Goal: Transaction & Acquisition: Register for event/course

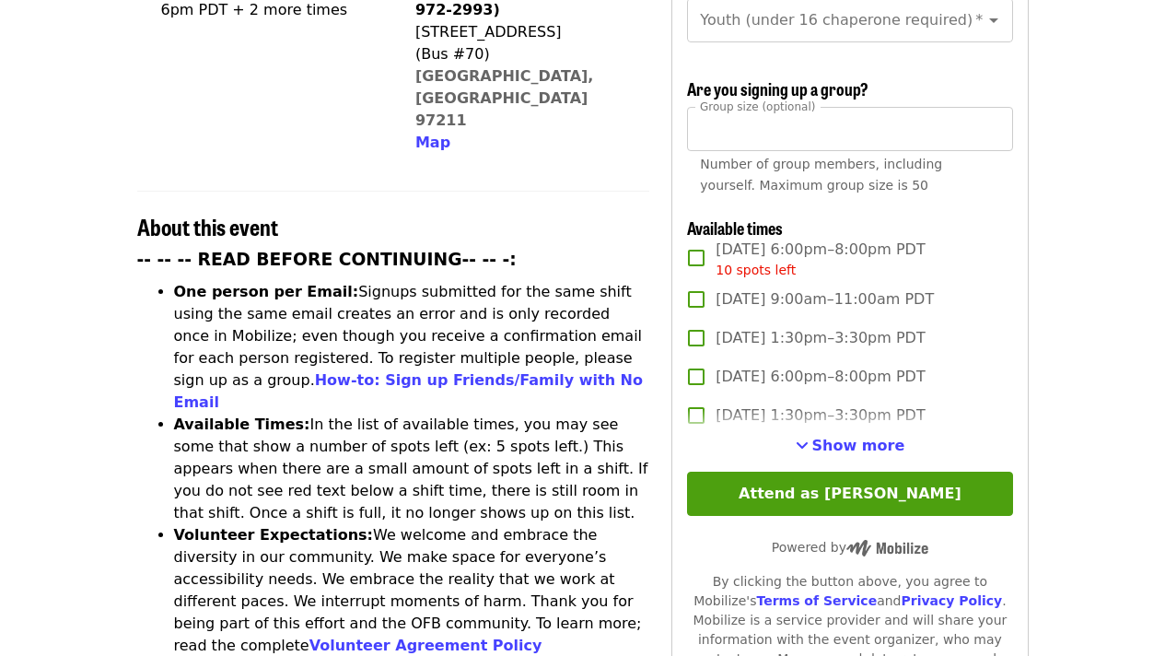
scroll to position [542, 0]
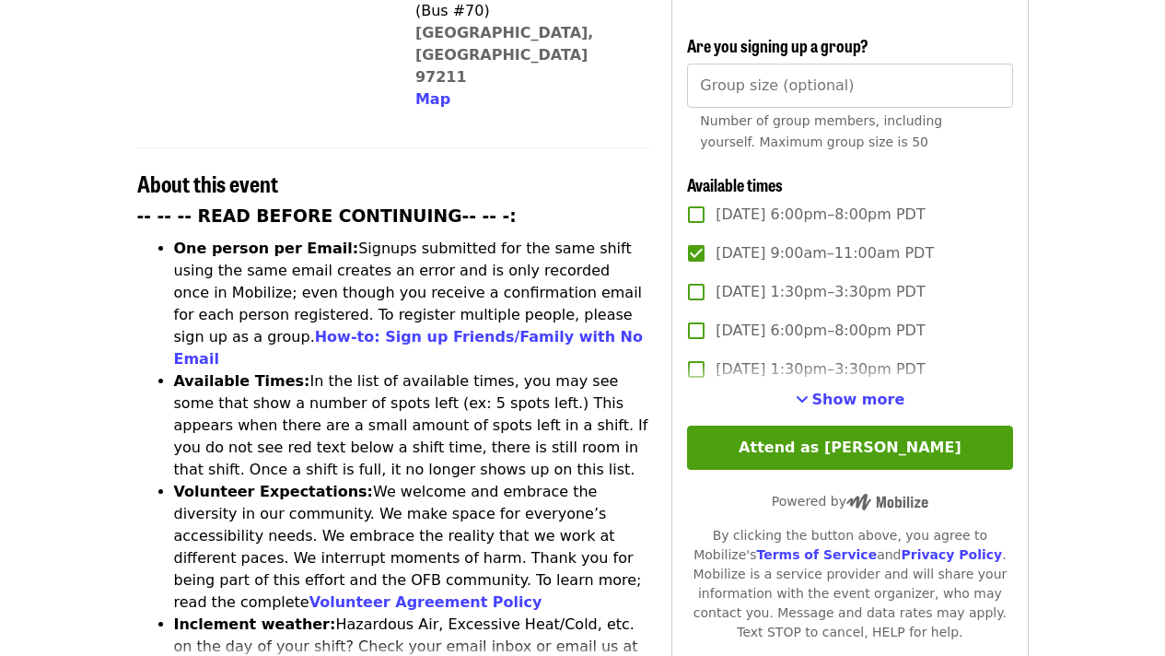
scroll to position [587, 0]
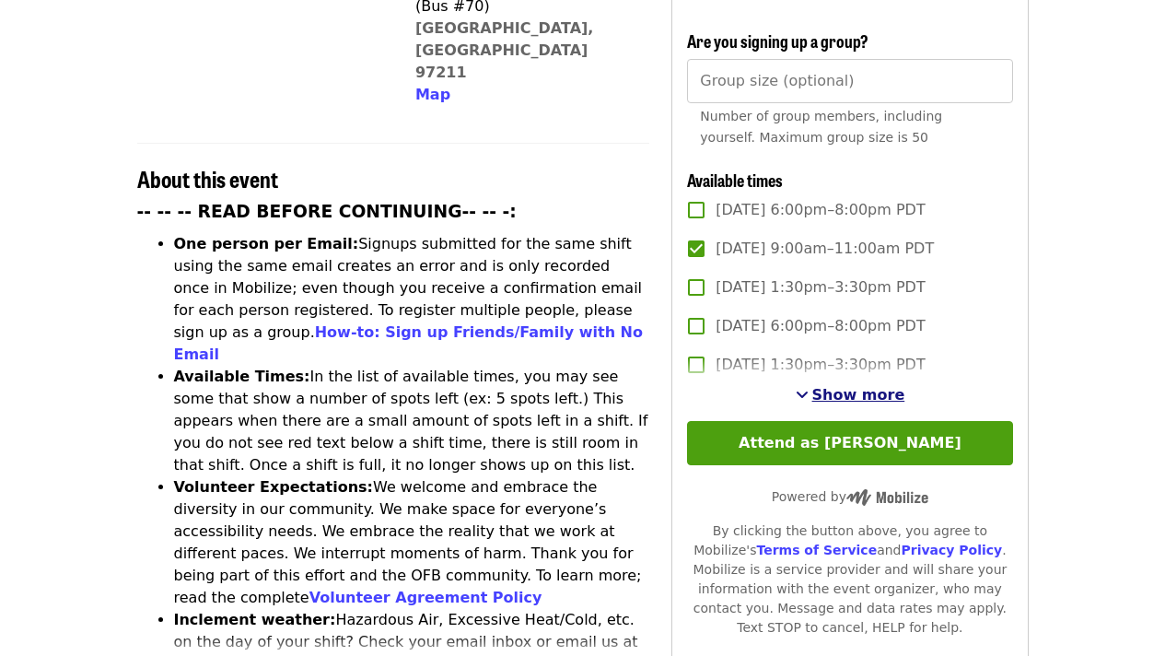
click at [845, 393] on span "Show more" at bounding box center [858, 394] width 93 height 17
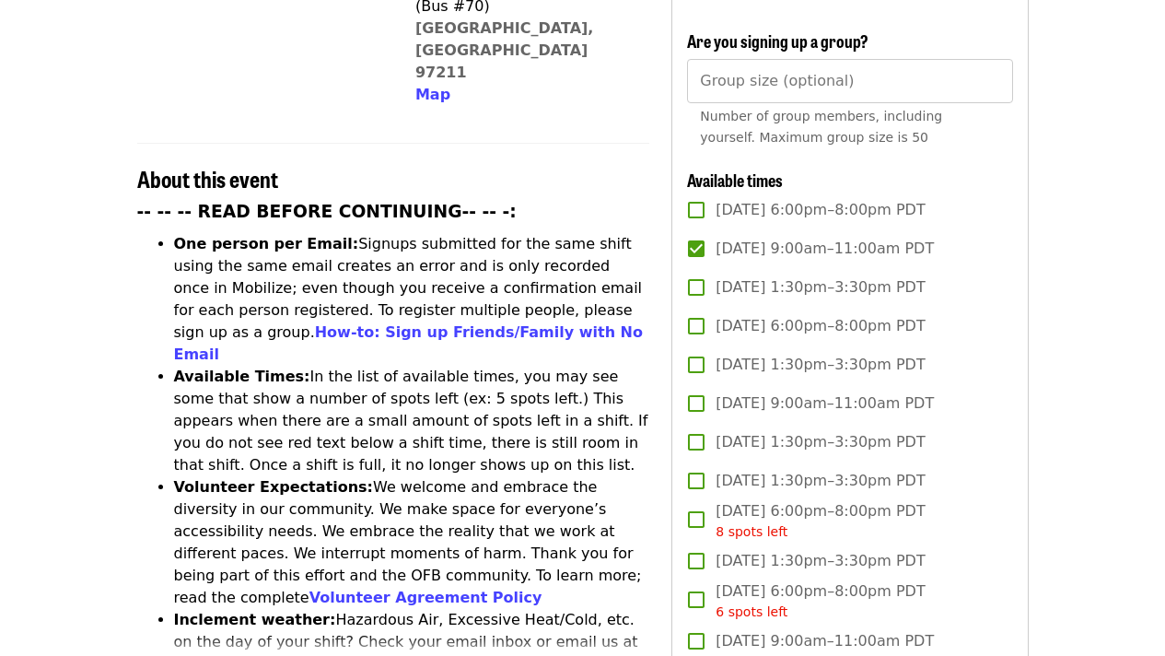
click at [808, 364] on span "[DATE] 1:30pm–3:30pm PDT" at bounding box center [819, 365] width 209 height 22
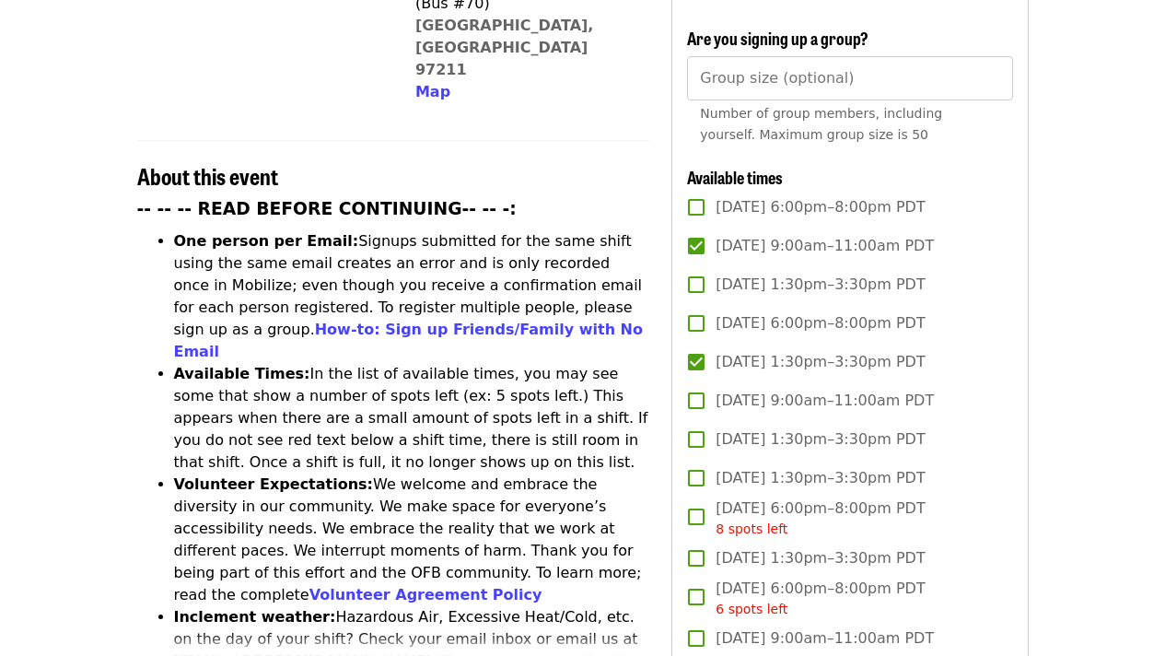
scroll to position [490, 0]
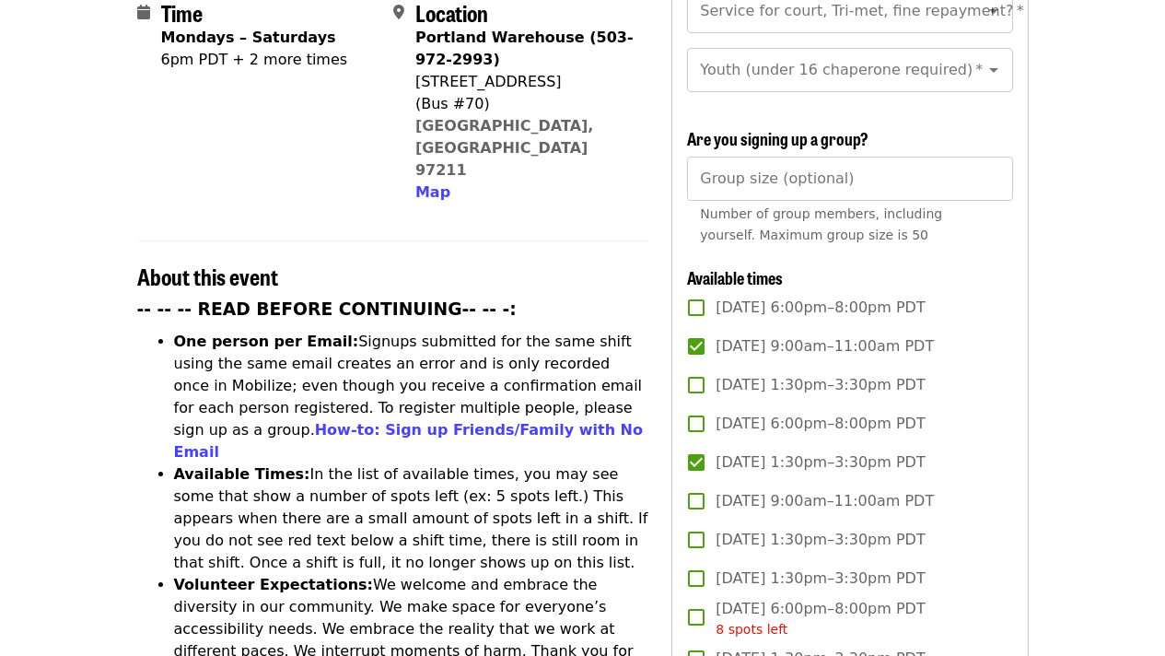
click at [784, 459] on span "[DATE] 1:30pm–3:30pm PDT" at bounding box center [819, 462] width 209 height 22
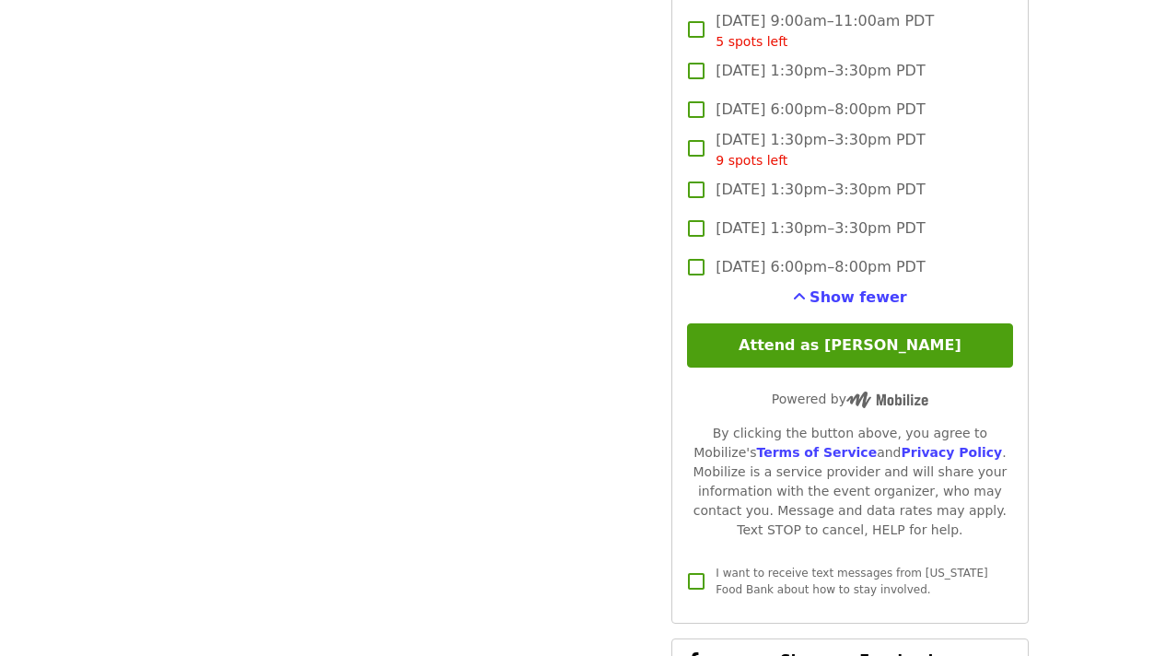
scroll to position [2446, 0]
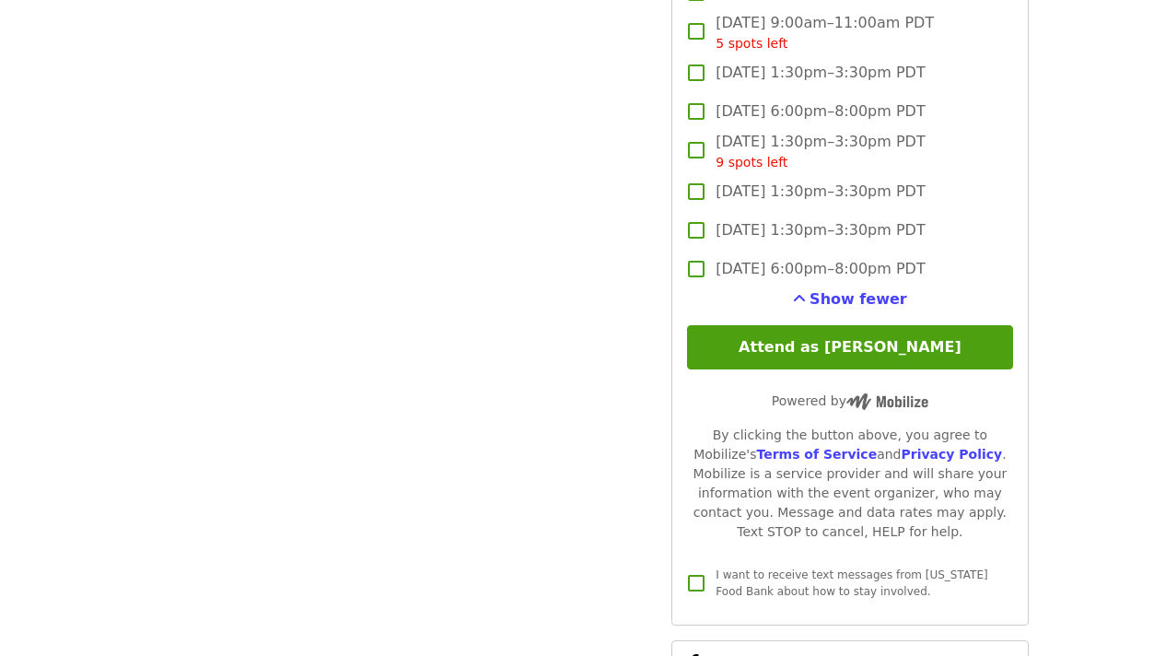
click at [776, 568] on span "I want to receive text messages from [US_STATE] Food Bank about how to stay inv…" at bounding box center [851, 582] width 272 height 29
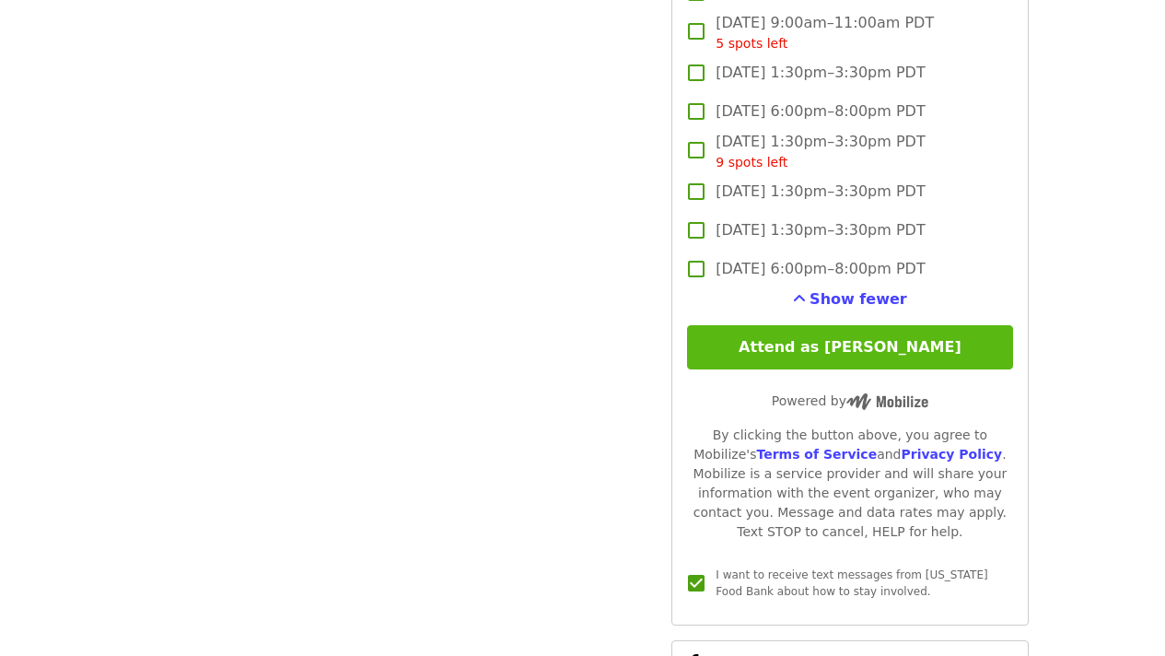
click at [854, 361] on button "Attend as [PERSON_NAME]" at bounding box center [849, 347] width 325 height 44
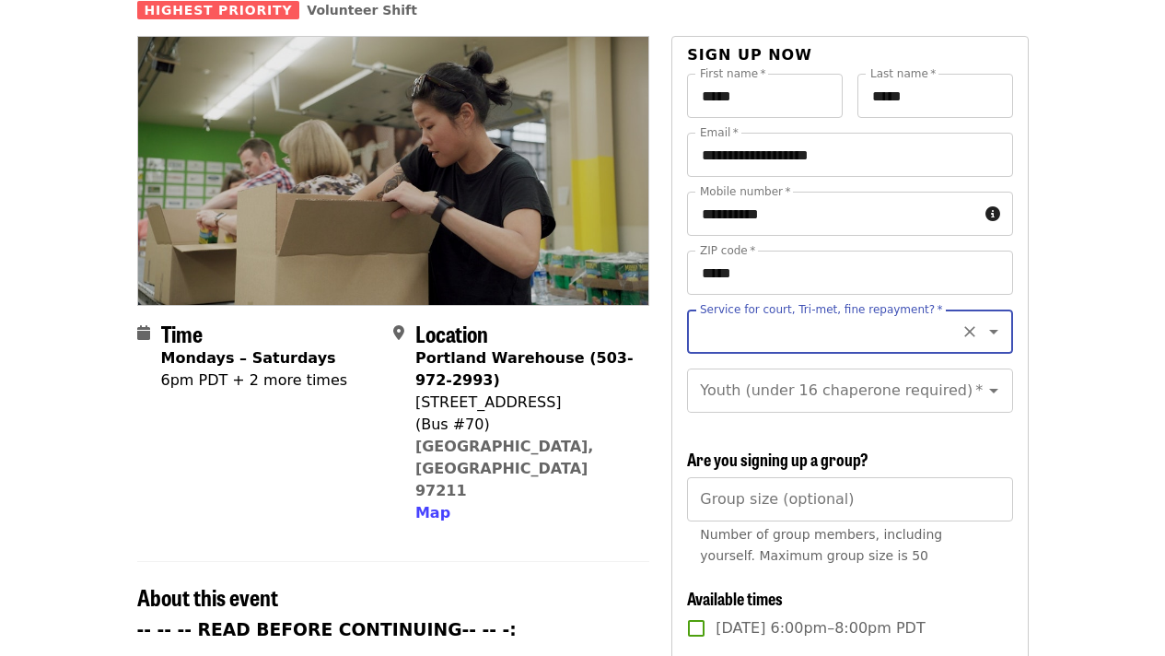
scroll to position [170, 0]
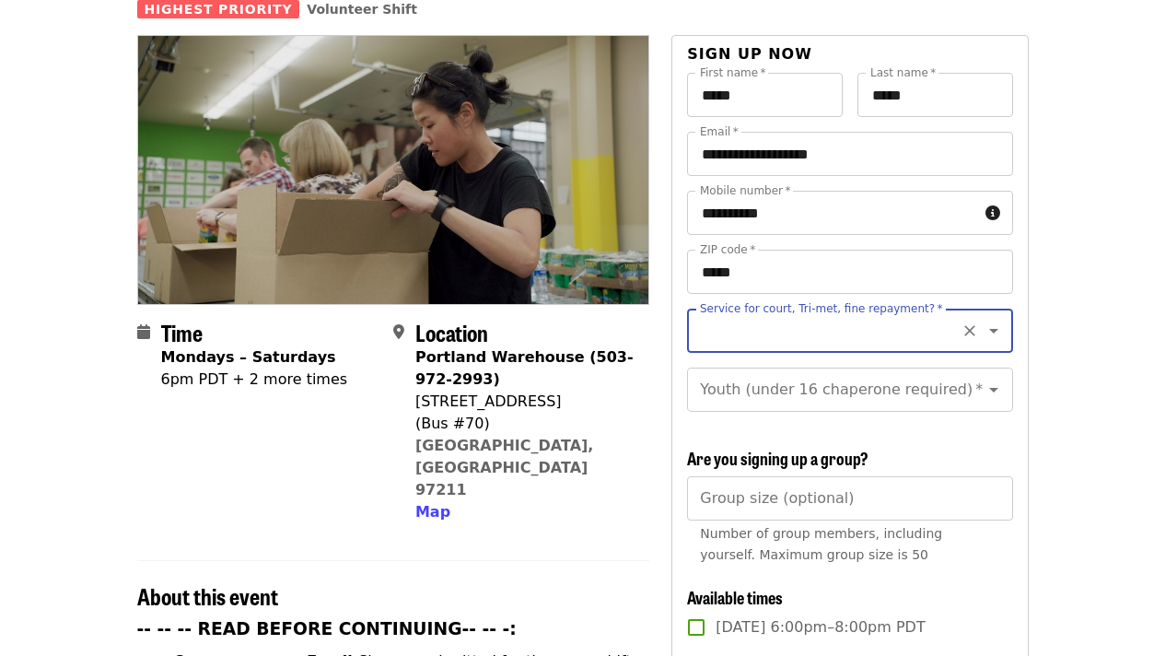
click at [852, 313] on input "Service for court, Tri-met, fine repayment?   *" at bounding box center [827, 330] width 250 height 35
click at [839, 350] on li "No" at bounding box center [842, 347] width 311 height 33
type input "**"
click at [838, 378] on input "Youth (under 16 chaperone required)   *" at bounding box center [827, 389] width 250 height 35
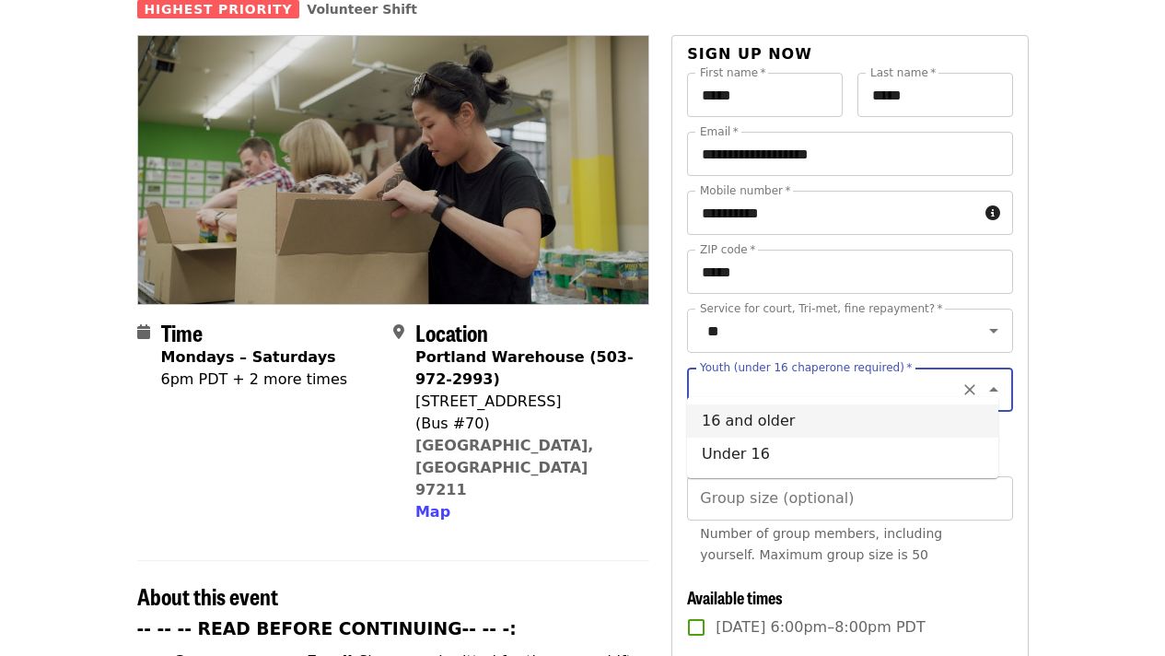
click at [819, 427] on li "16 and older" at bounding box center [842, 420] width 311 height 33
type input "**********"
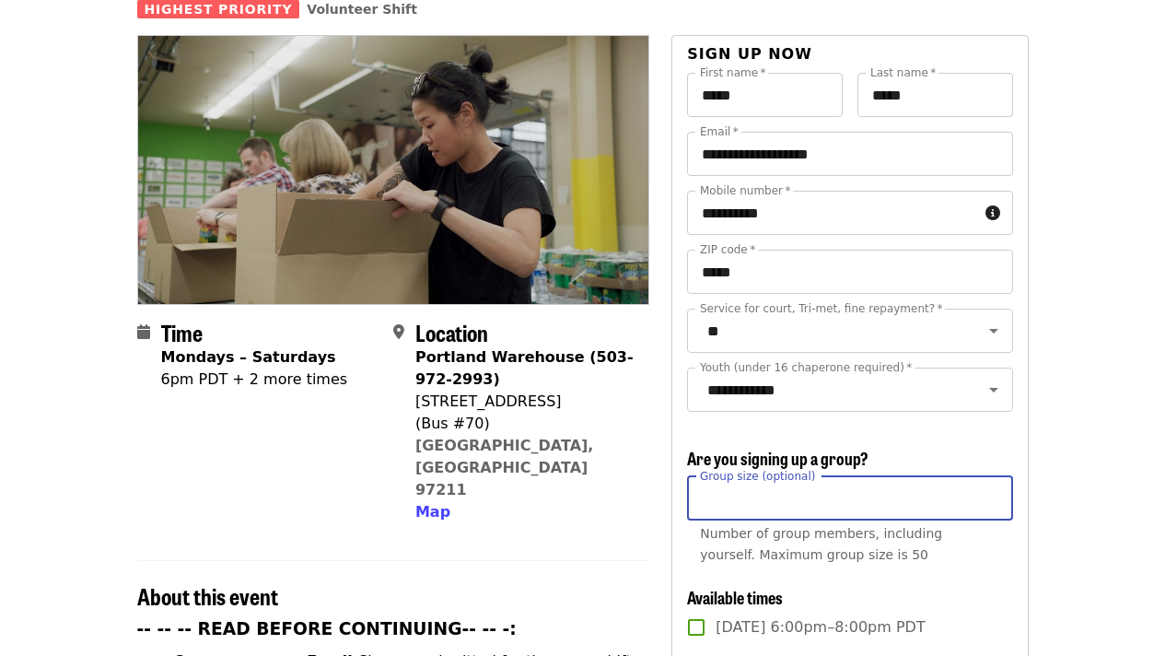
click at [827, 499] on input "Group size (optional)" at bounding box center [849, 498] width 325 height 44
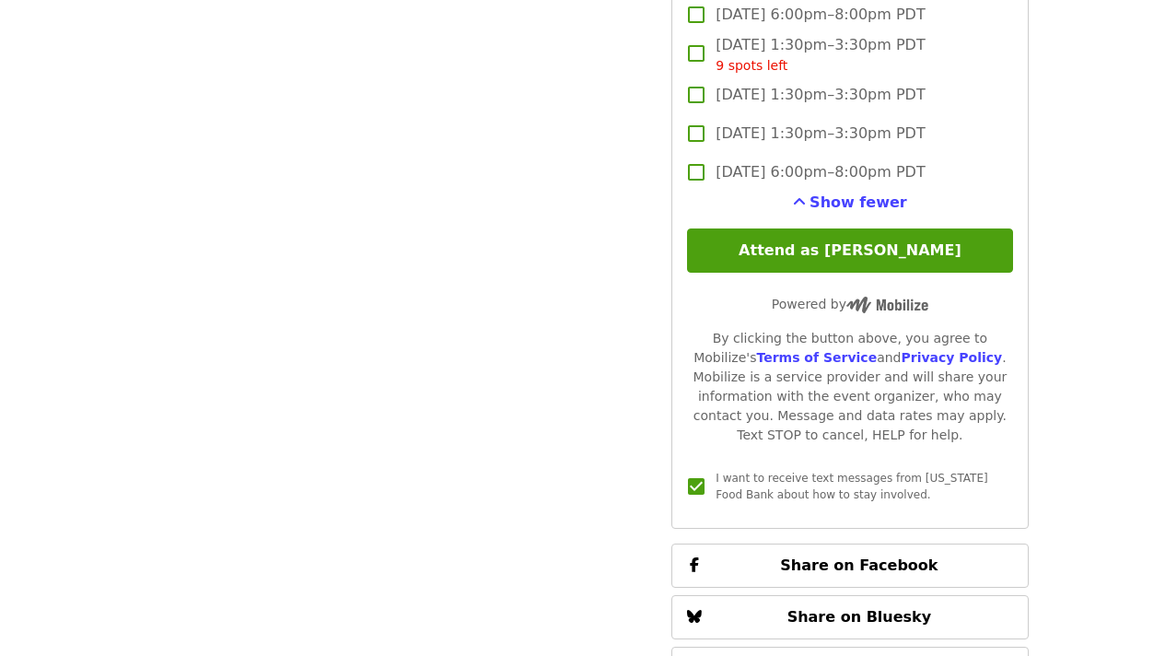
scroll to position [2553, 0]
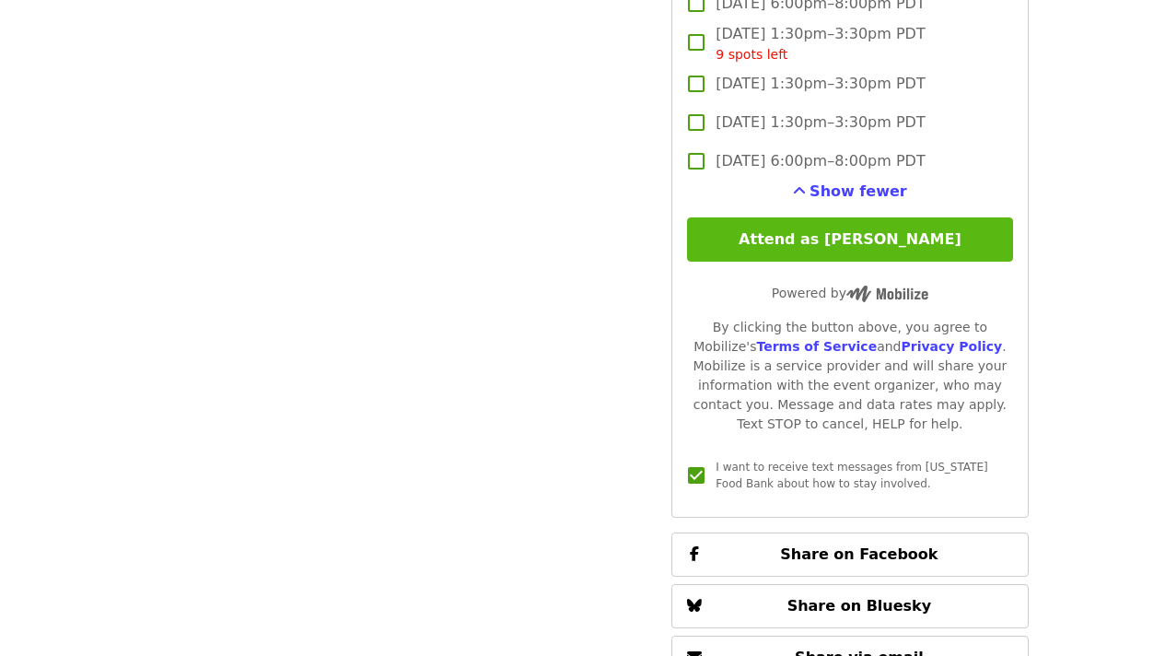
type input "*"
click at [863, 240] on button "Attend as [PERSON_NAME]" at bounding box center [849, 239] width 325 height 44
